Goal: Navigation & Orientation: Find specific page/section

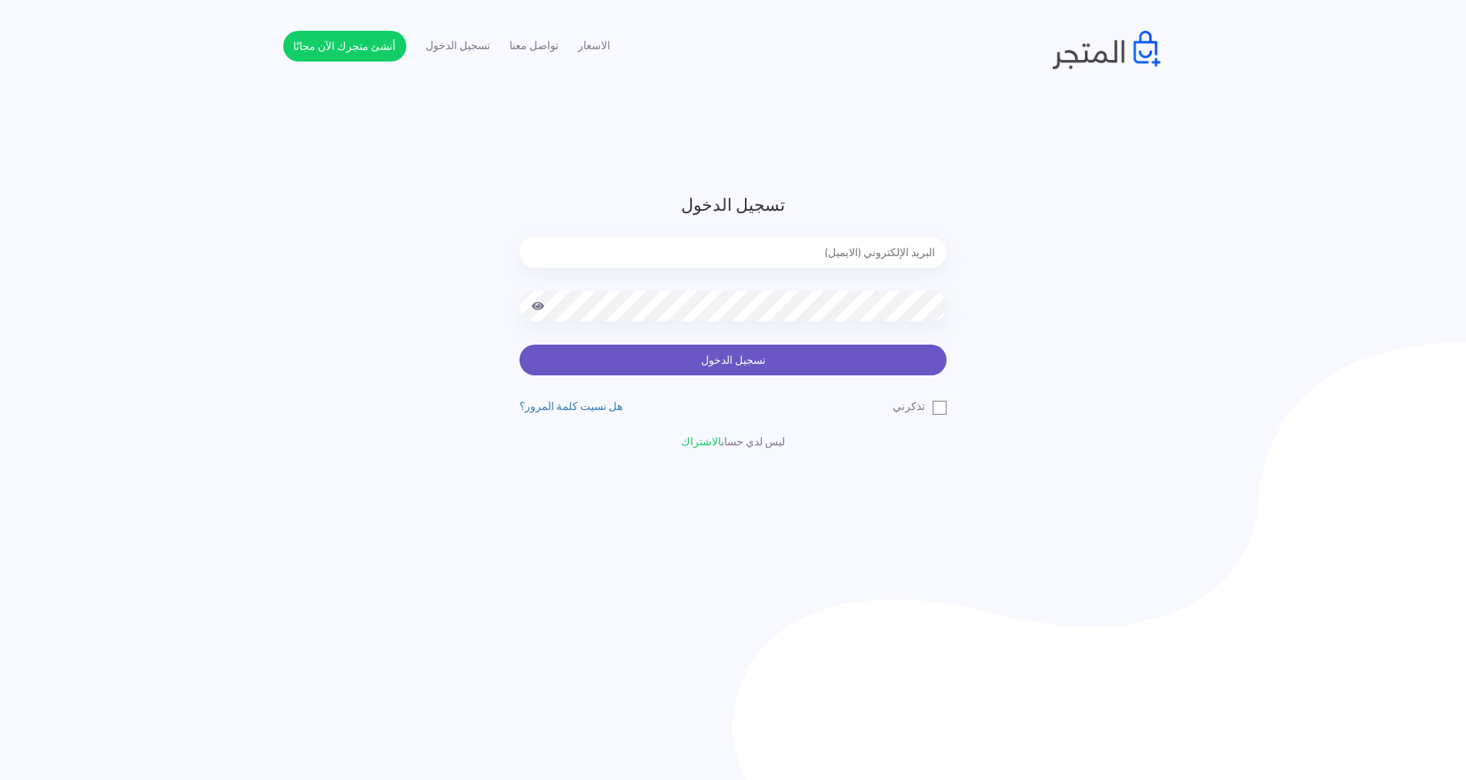
type input "[EMAIL_ADDRESS][DOMAIN_NAME]"
click at [619, 351] on button "تسجيل الدخول" at bounding box center [732, 360] width 427 height 31
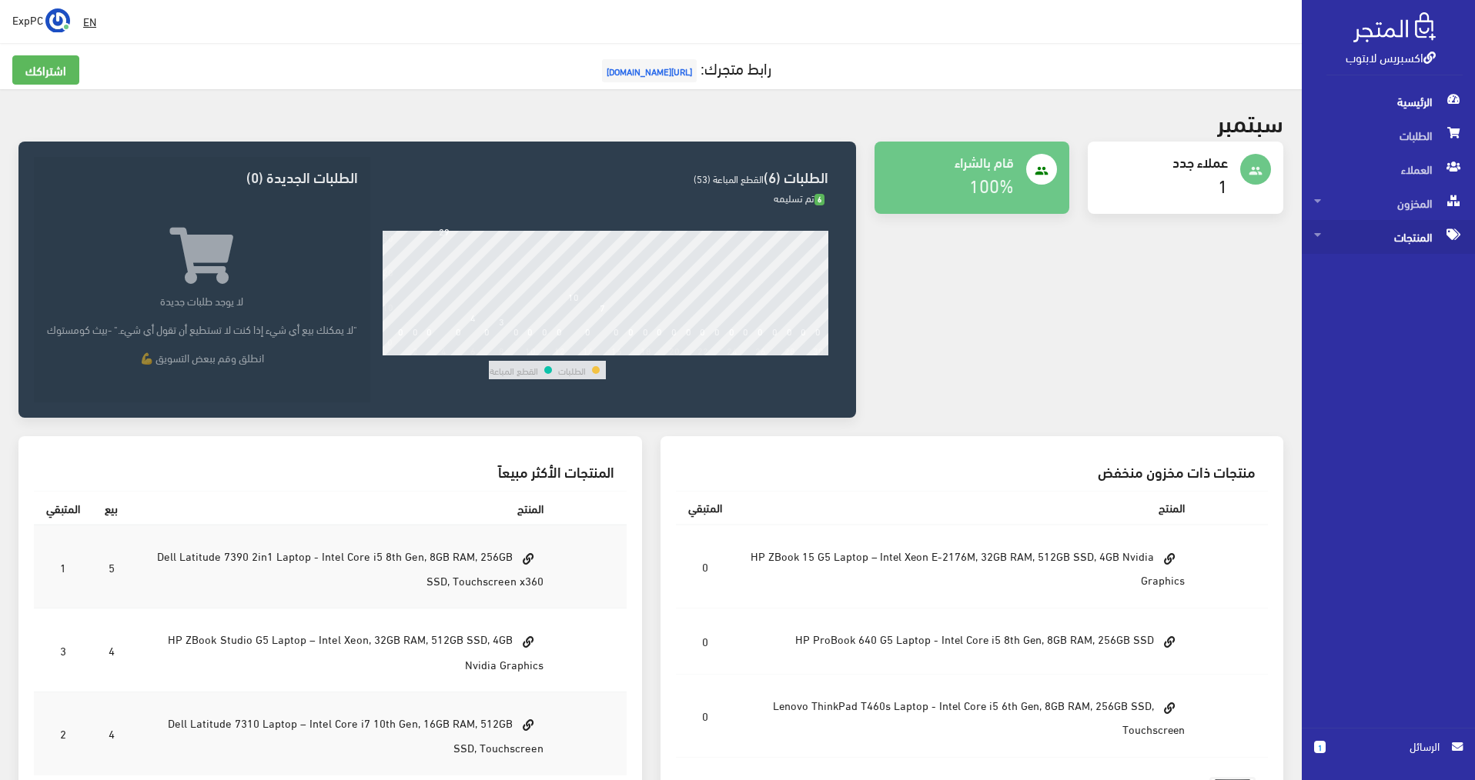
click at [1321, 233] on span "المنتجات" at bounding box center [1388, 237] width 149 height 34
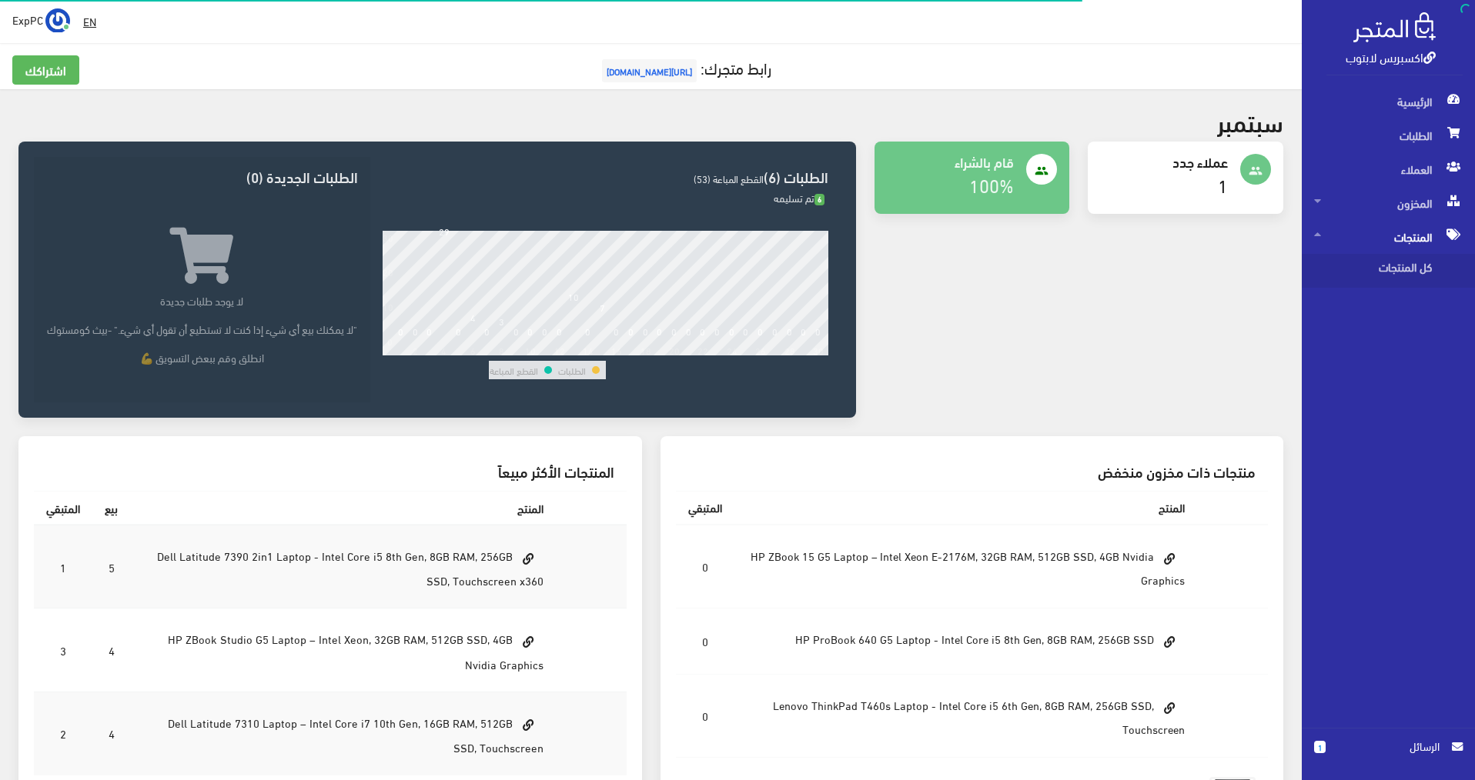
click at [1319, 233] on icon at bounding box center [1317, 234] width 7 height 11
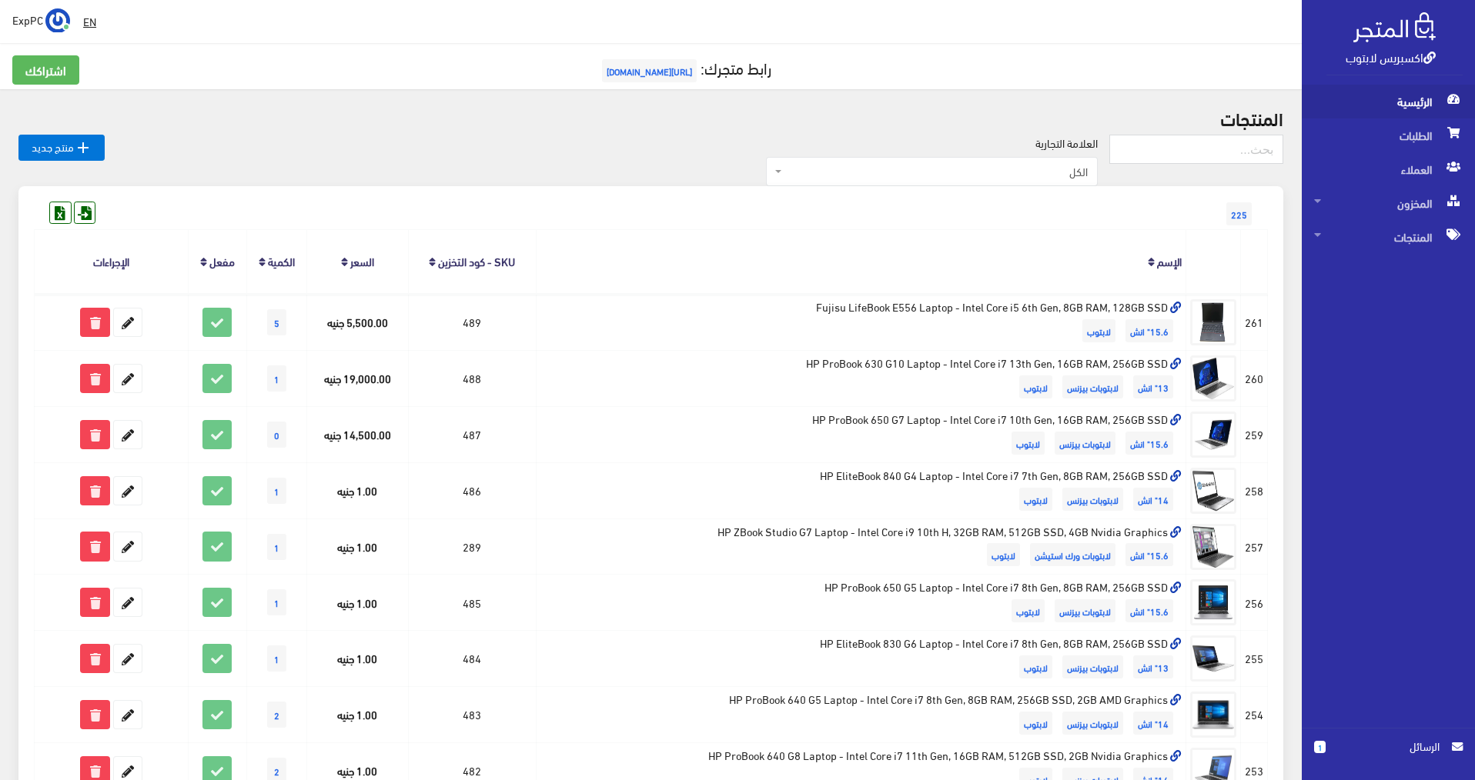
click at [1380, 95] on span "الرئيسية" at bounding box center [1388, 102] width 149 height 34
